Goal: Communication & Community: Ask a question

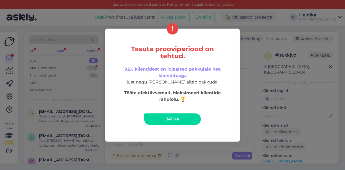
scroll to position [103, 0]
drag, startPoint x: 179, startPoint y: 117, endPoint x: 85, endPoint y: 52, distance: 114.4
click at [179, 117] on span "Jätka" at bounding box center [173, 118] width 14 height 5
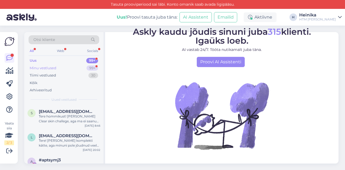
click at [55, 67] on div "Minu vestlused" at bounding box center [43, 68] width 27 height 5
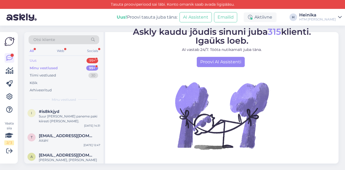
click at [44, 61] on div "Uus 99+" at bounding box center [64, 61] width 71 height 8
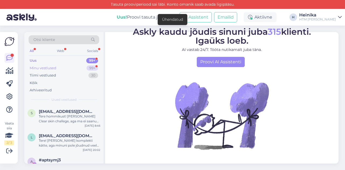
click at [57, 68] on div "Minu vestlused 99+" at bounding box center [64, 68] width 71 height 8
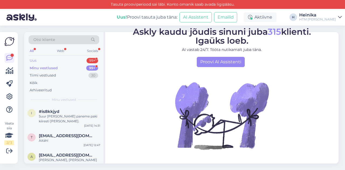
click at [57, 59] on div "Uus 99+" at bounding box center [64, 61] width 71 height 8
